Goal: Book appointment/travel/reservation

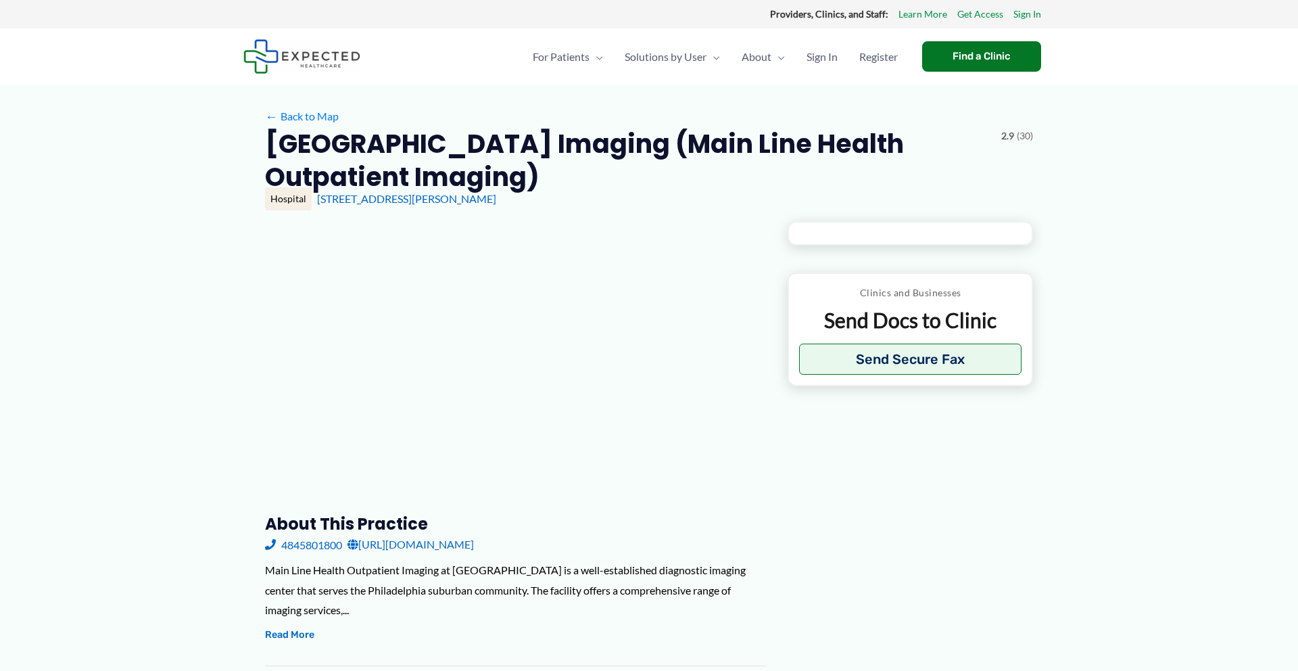
type input "**********"
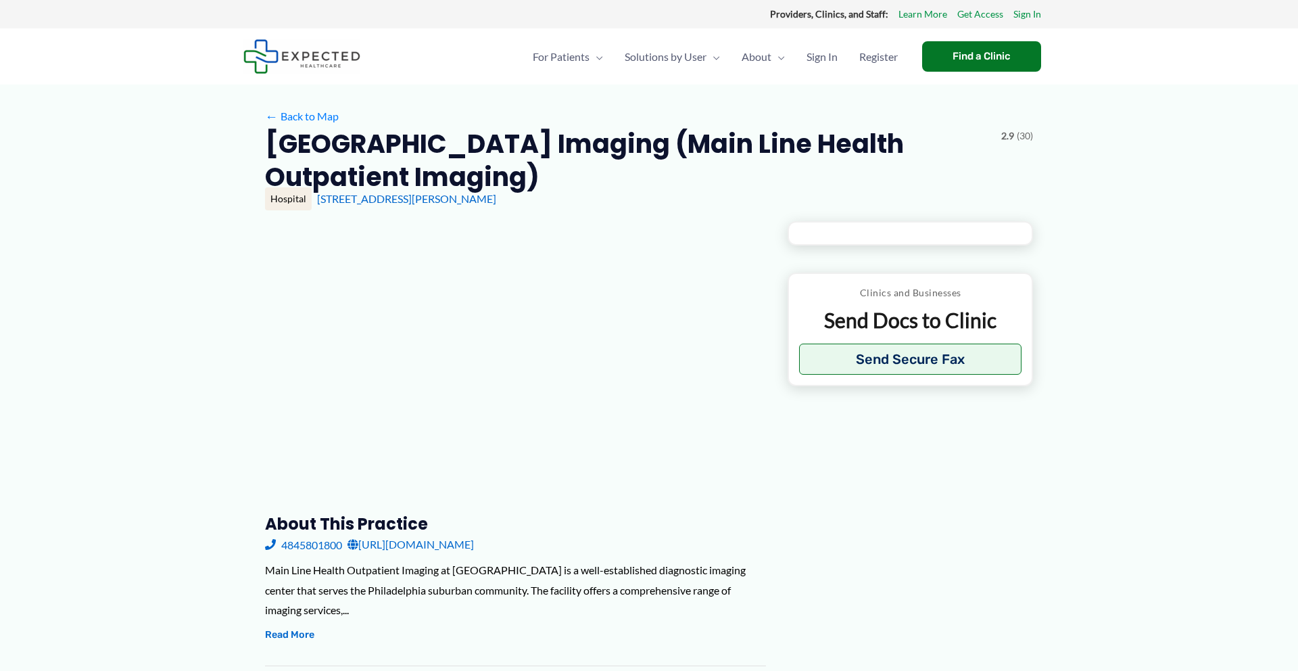
type input "**********"
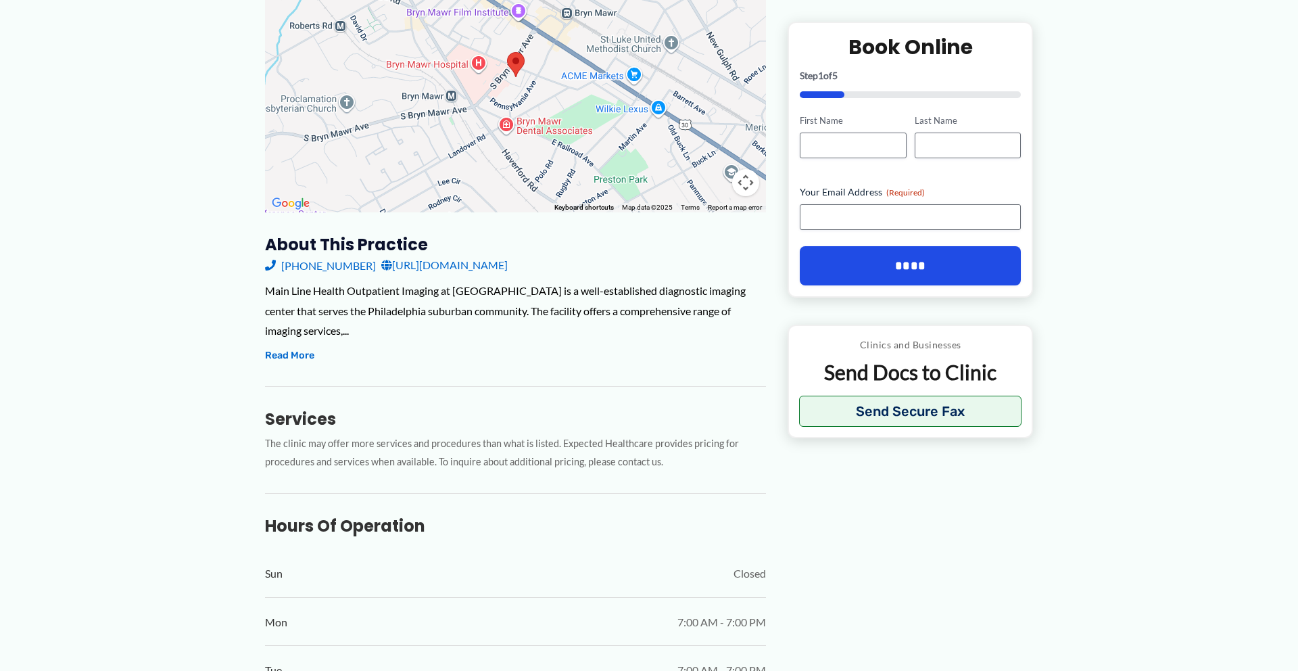
scroll to position [282, 0]
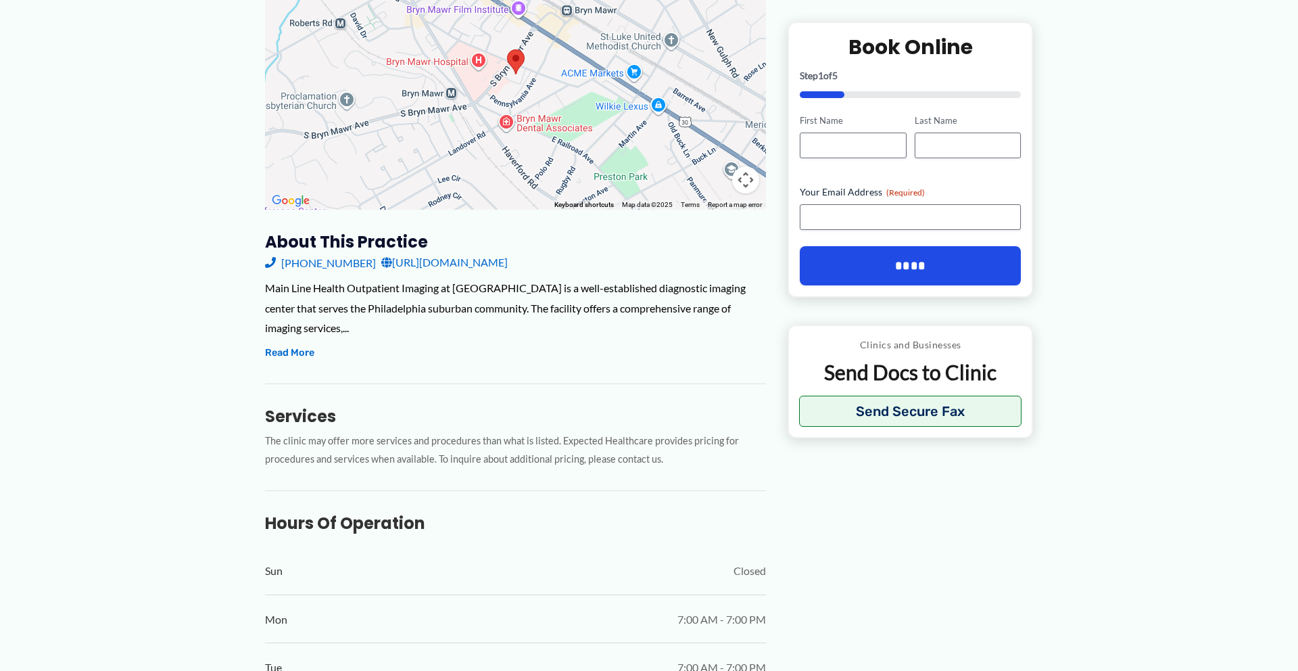
click at [457, 272] on link "[URL][DOMAIN_NAME]" at bounding box center [444, 262] width 126 height 20
